Goal: Task Accomplishment & Management: Complete application form

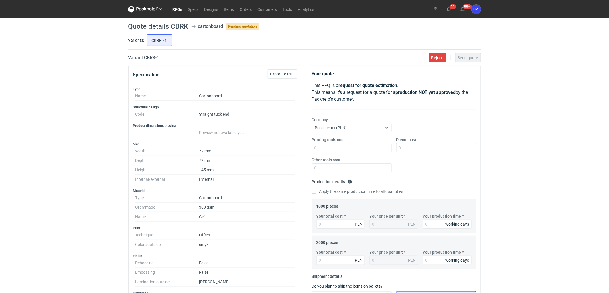
drag, startPoint x: 51, startPoint y: 185, endPoint x: 59, endPoint y: 184, distance: 8.3
click at [59, 180] on div "RFQs Specs Designs Items Orders Customers Tools Analytics 11 99+ EM [PERSON_NAM…" at bounding box center [304, 146] width 609 height 293
drag, startPoint x: 81, startPoint y: 149, endPoint x: 84, endPoint y: 146, distance: 4.1
click at [84, 146] on div "RFQs Specs Designs Items Orders Customers Tools Analytics 11 99+ EM [PERSON_NAM…" at bounding box center [304, 146] width 609 height 293
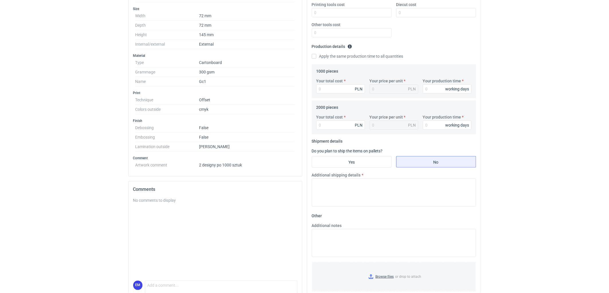
scroll to position [161, 0]
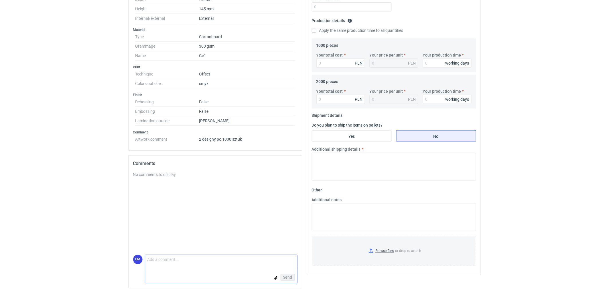
click at [180, 265] on textarea "Comment message" at bounding box center [221, 261] width 152 height 12
type textarea "Dzień dobry, 1000 sztuk liczyc 2 motywy x 500 szt. ?"
click at [287, 276] on span "Send" at bounding box center [287, 277] width 9 height 4
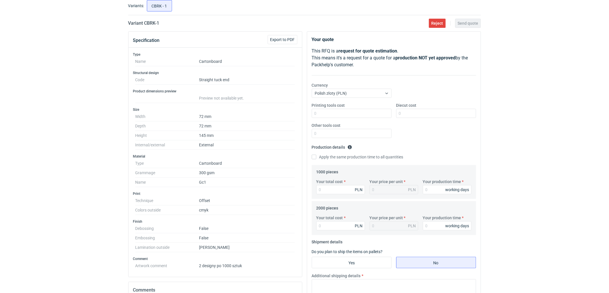
scroll to position [65, 0]
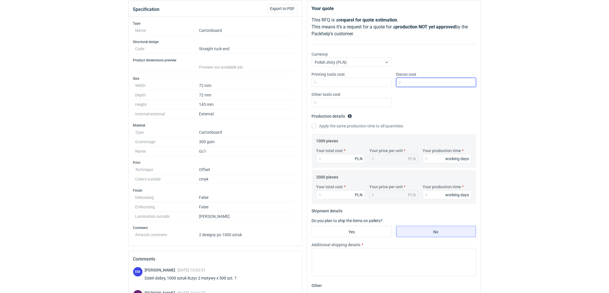
click at [424, 80] on input "Diecut cost" at bounding box center [437, 82] width 80 height 9
type input "575"
click at [438, 160] on input "Your production time" at bounding box center [447, 158] width 49 height 9
type input "10"
click at [436, 193] on input "Your production time" at bounding box center [447, 194] width 49 height 9
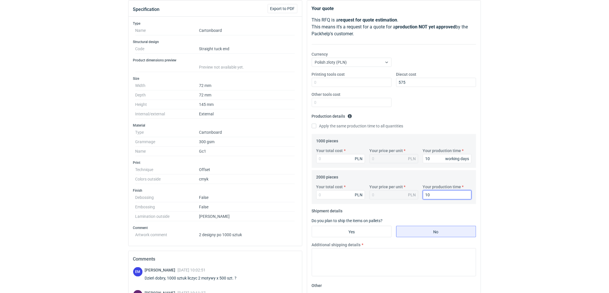
type input "10"
click at [337, 160] on input "Your total cost" at bounding box center [341, 158] width 49 height 9
type input "2465"
type input "2.47"
type input "2465"
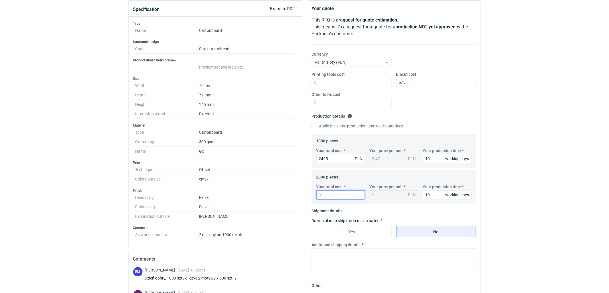
click at [327, 193] on input "Your total cost" at bounding box center [341, 194] width 49 height 9
click at [330, 193] on input "Your total cost" at bounding box center [341, 194] width 49 height 9
type input "3100"
type input "1.55"
type input "3100"
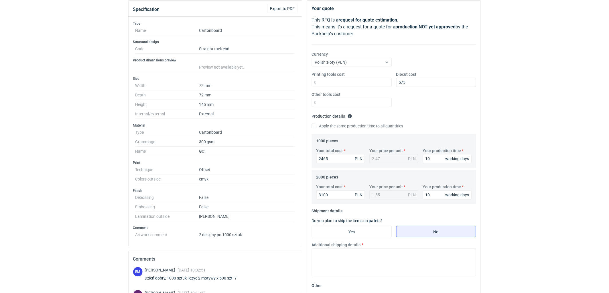
drag, startPoint x: 554, startPoint y: 222, endPoint x: 545, endPoint y: 241, distance: 20.5
click at [553, 224] on div "RFQs Specs Designs Items Orders Customers Tools Analytics 11 99+ EM [PERSON_NAM…" at bounding box center [304, 81] width 609 height 293
click at [368, 258] on textarea "Additional shipping details" at bounding box center [394, 262] width 164 height 28
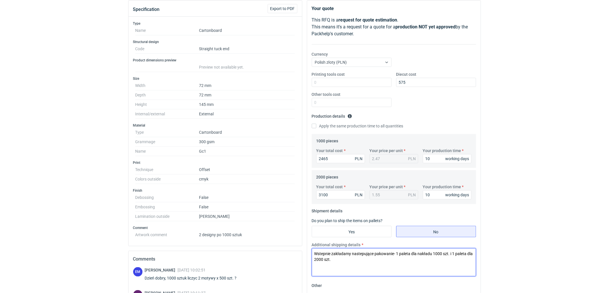
type textarea "Wstepnie zakładamy nastepujące pakowanie- 1 paleta dla nakładu 1000 szt. i 1 pa…"
click at [581, 171] on div "RFQs Specs Designs Items Orders Customers Tools Analytics 11 99+ EM [PERSON_NAM…" at bounding box center [304, 81] width 609 height 293
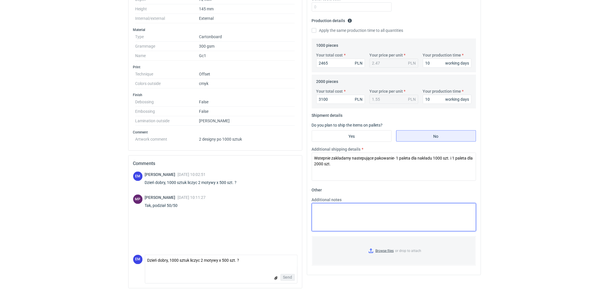
click at [382, 217] on textarea "Additional notes" at bounding box center [394, 217] width 164 height 28
type textarea "KO 3600/2025. Oferta ważna 4 tygodnie."
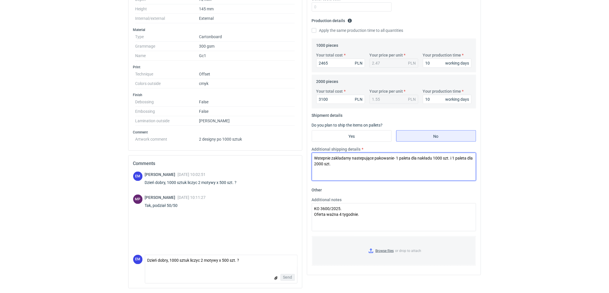
click at [387, 171] on textarea "Wstepnie zakładamy nastepujące pakowanie- 1 paleta dla nakładu 1000 szt. i 1 pa…" at bounding box center [394, 166] width 164 height 28
